Goal: Task Accomplishment & Management: Manage account settings

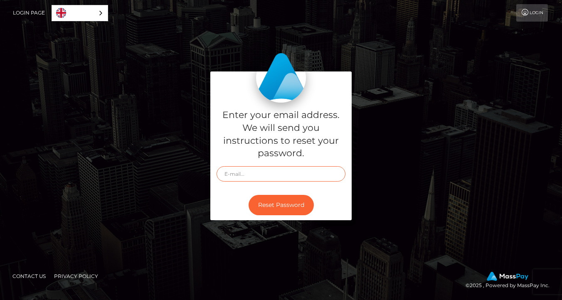
click at [276, 176] on input "text" at bounding box center [281, 173] width 129 height 15
type input "ssstarbaby@gmail.com"
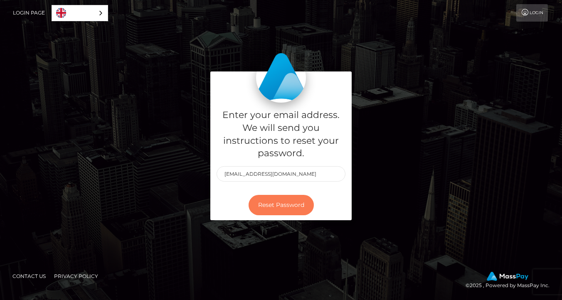
click at [285, 203] on button "Reset Password" at bounding box center [281, 205] width 65 height 20
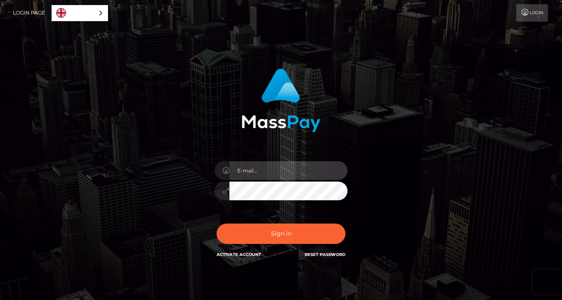
click at [274, 172] on input "email" at bounding box center [289, 170] width 118 height 19
type input "ssstarbaby@gmail.com"
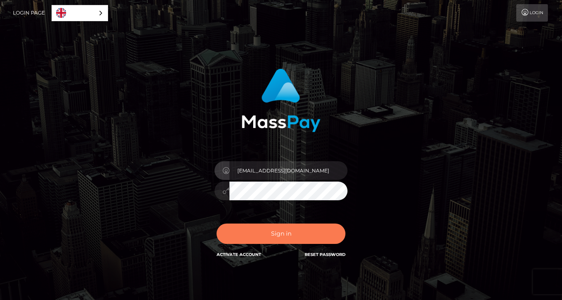
click at [262, 243] on button "Sign in" at bounding box center [281, 234] width 129 height 20
